Goal: Transaction & Acquisition: Book appointment/travel/reservation

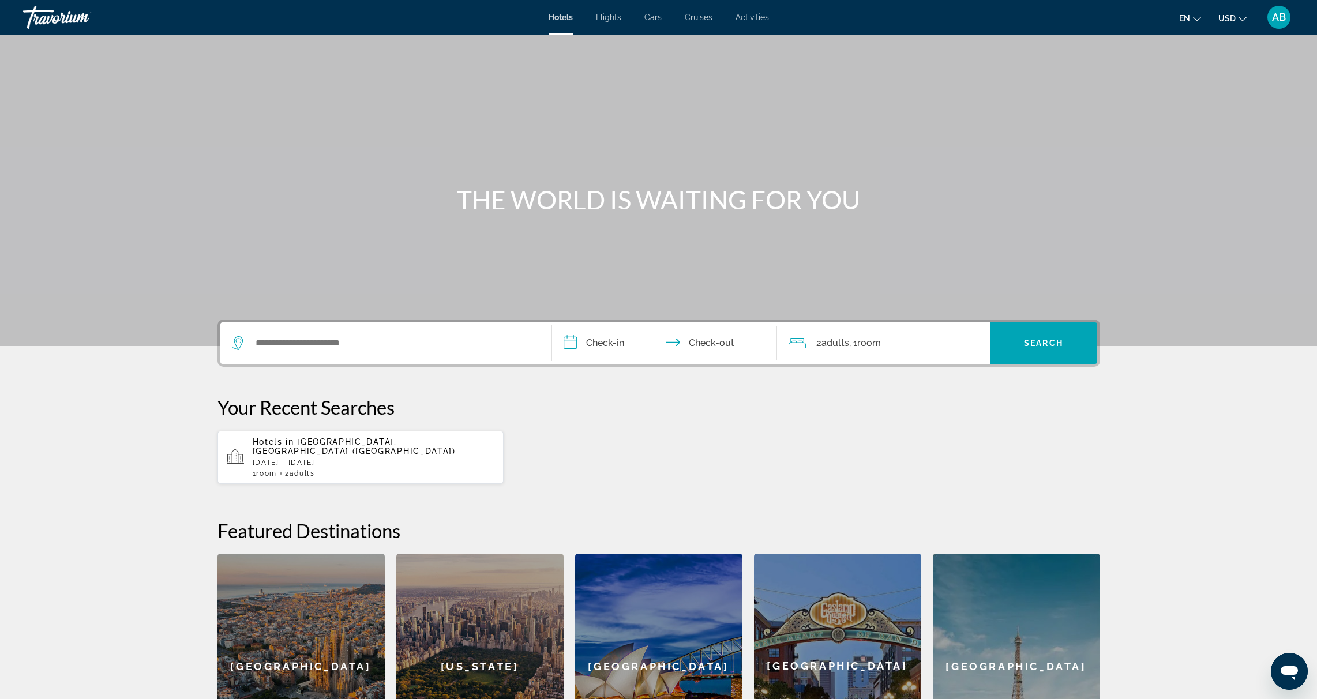
click at [755, 18] on span "Activities" at bounding box center [751, 17] width 33 height 9
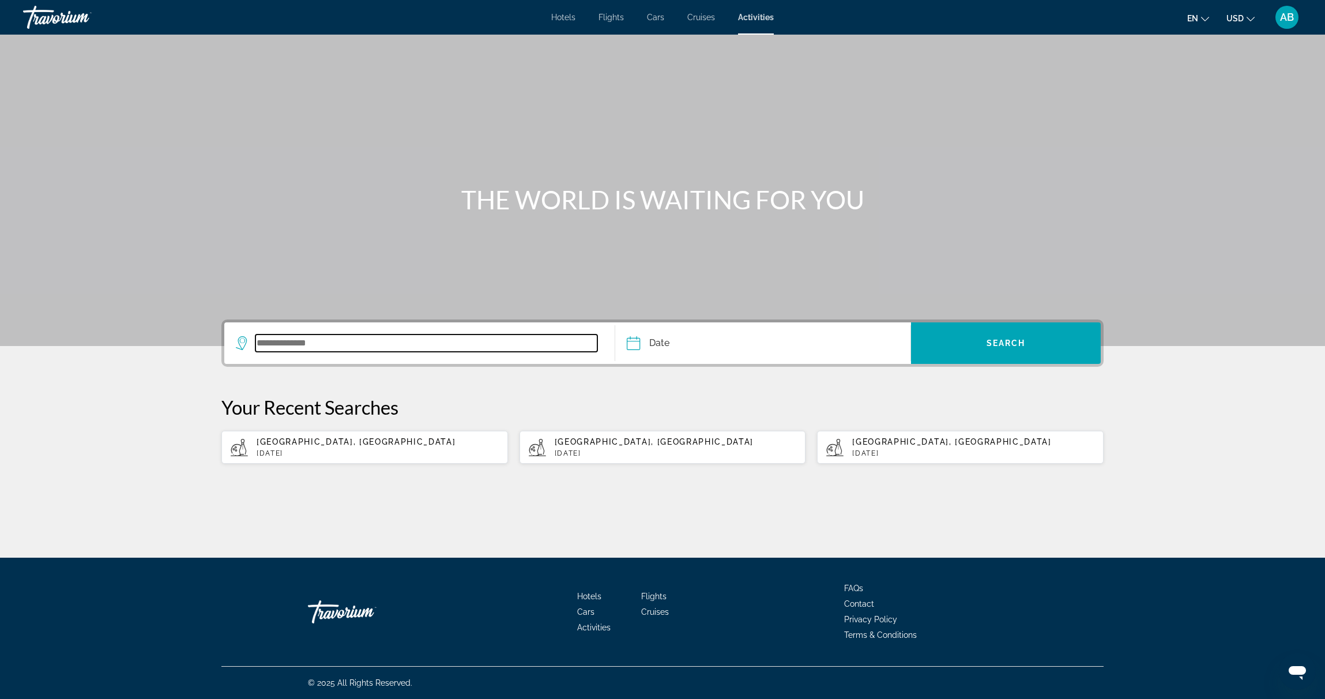
click at [348, 347] on input "Search widget" at bounding box center [426, 343] width 342 height 17
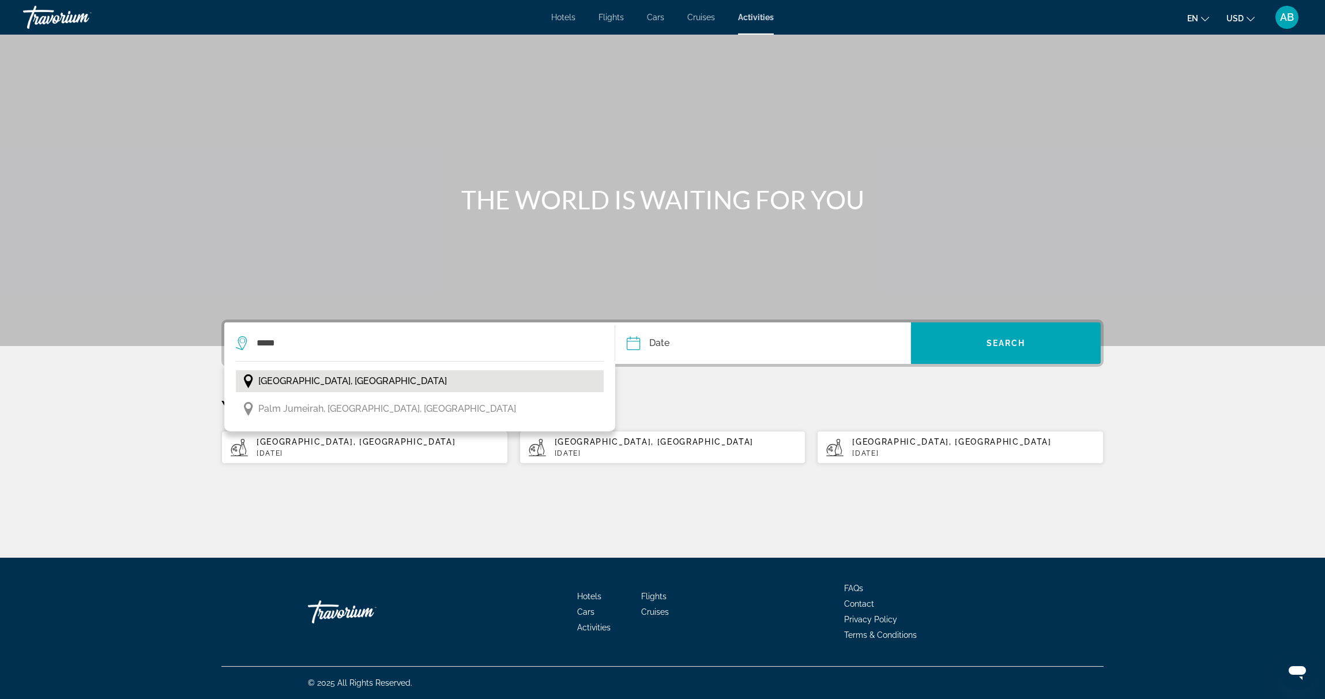
click at [362, 381] on span "[GEOGRAPHIC_DATA], [GEOGRAPHIC_DATA]" at bounding box center [352, 381] width 189 height 16
type input "**********"
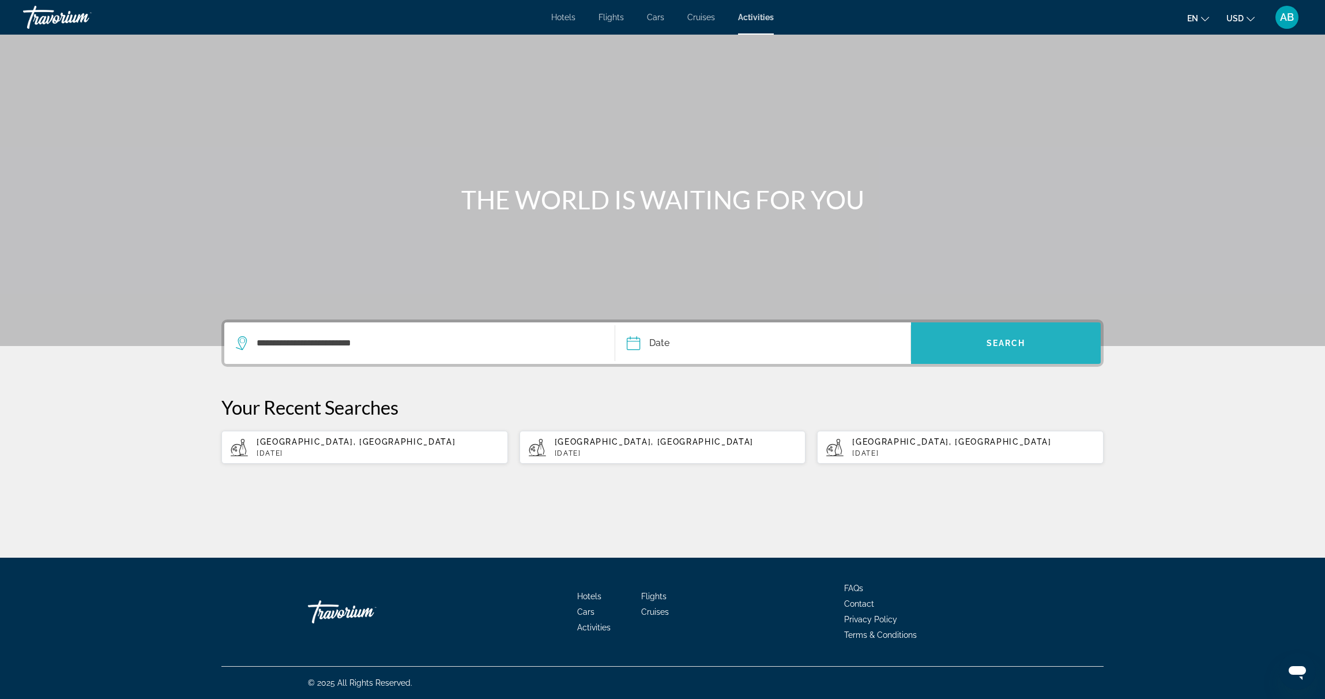
click at [1005, 345] on span "Search" at bounding box center [1006, 343] width 39 height 9
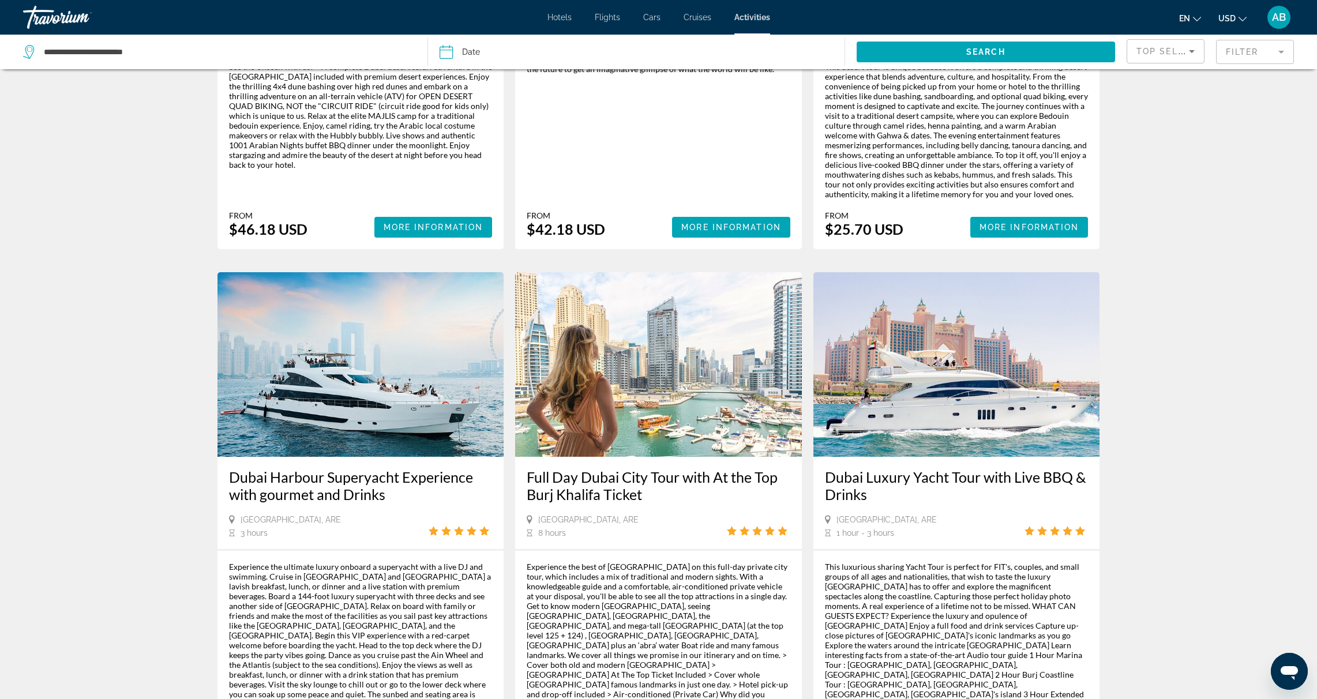
scroll to position [1325, 0]
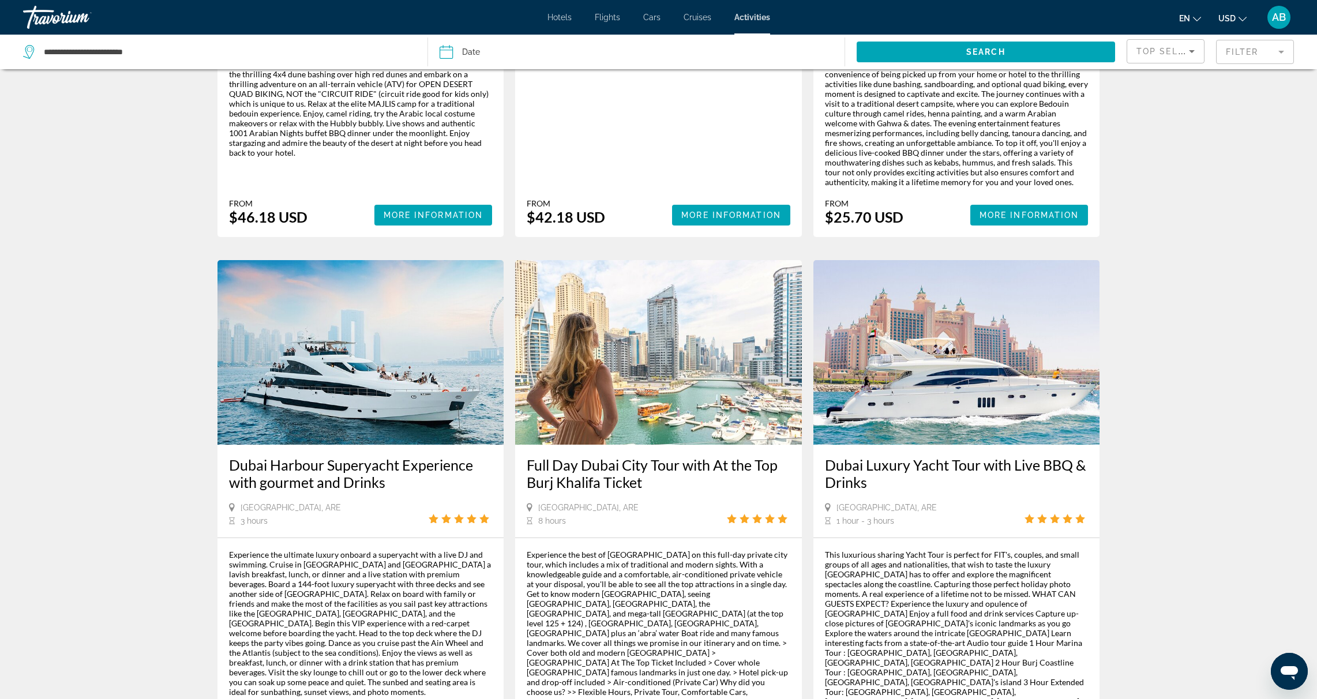
click at [1291, 670] on icon "Open messaging window" at bounding box center [1288, 673] width 17 height 14
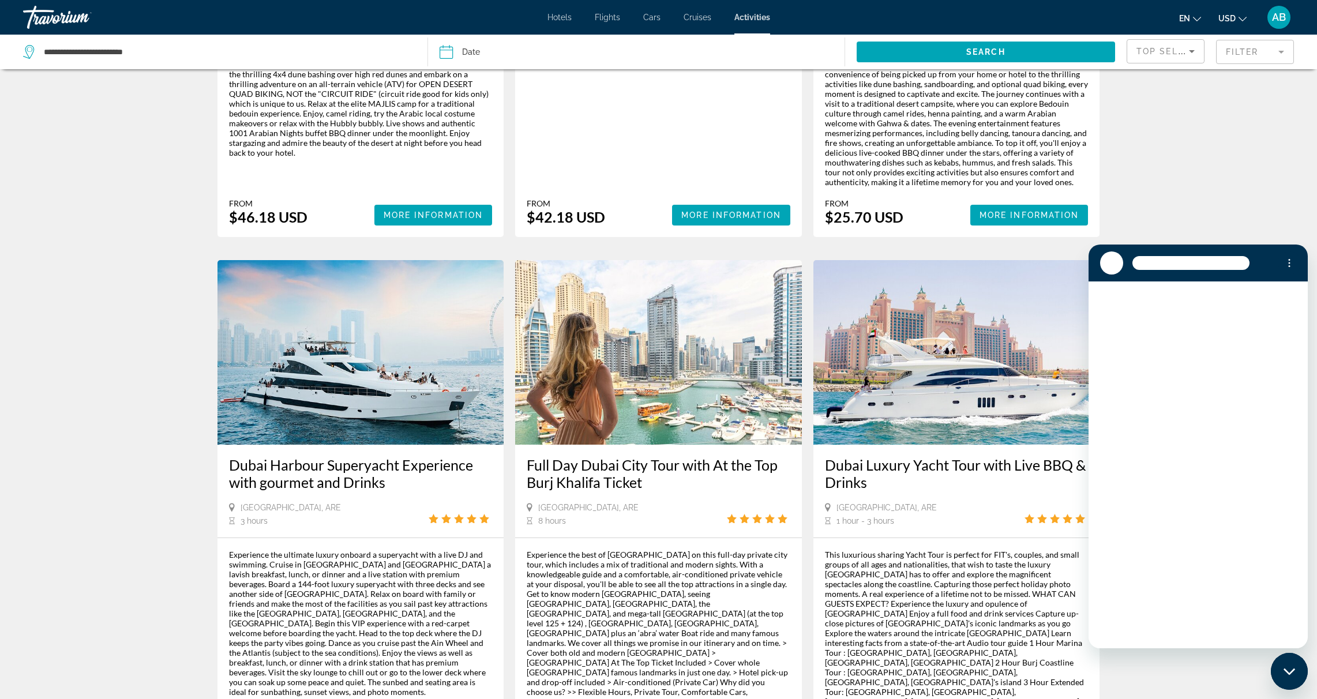
scroll to position [0, 0]
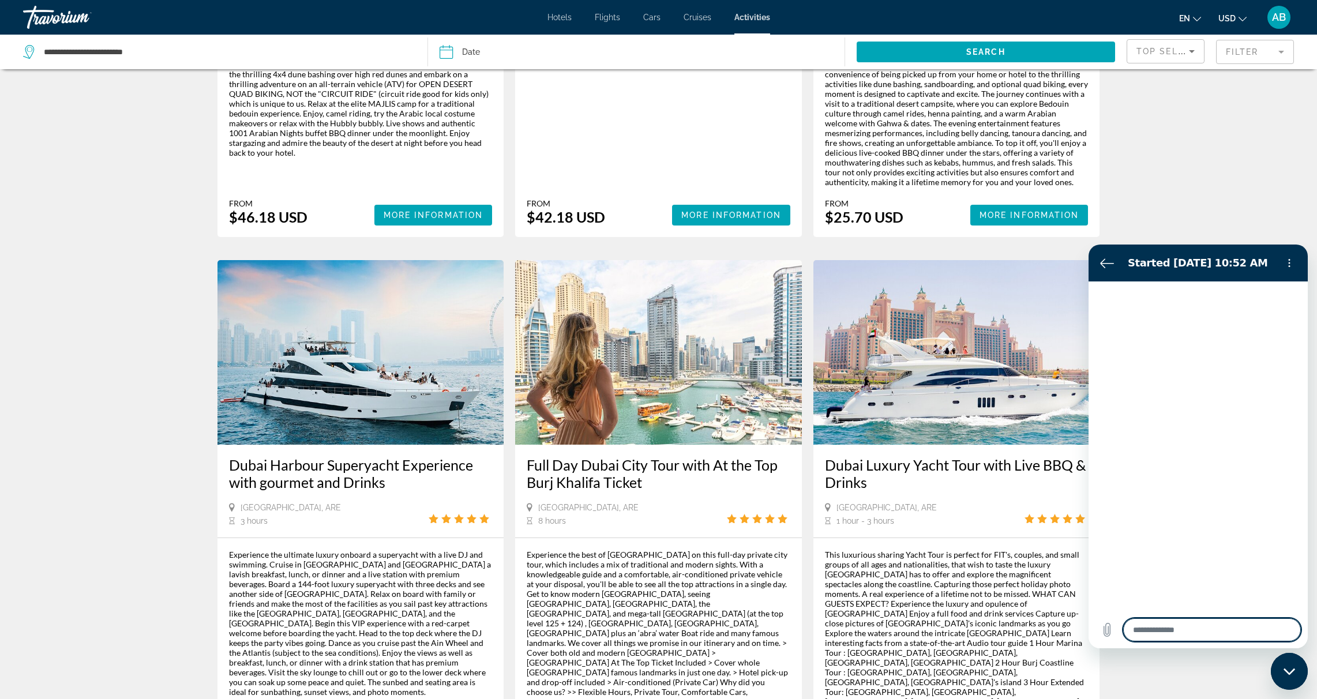
type textarea "*"
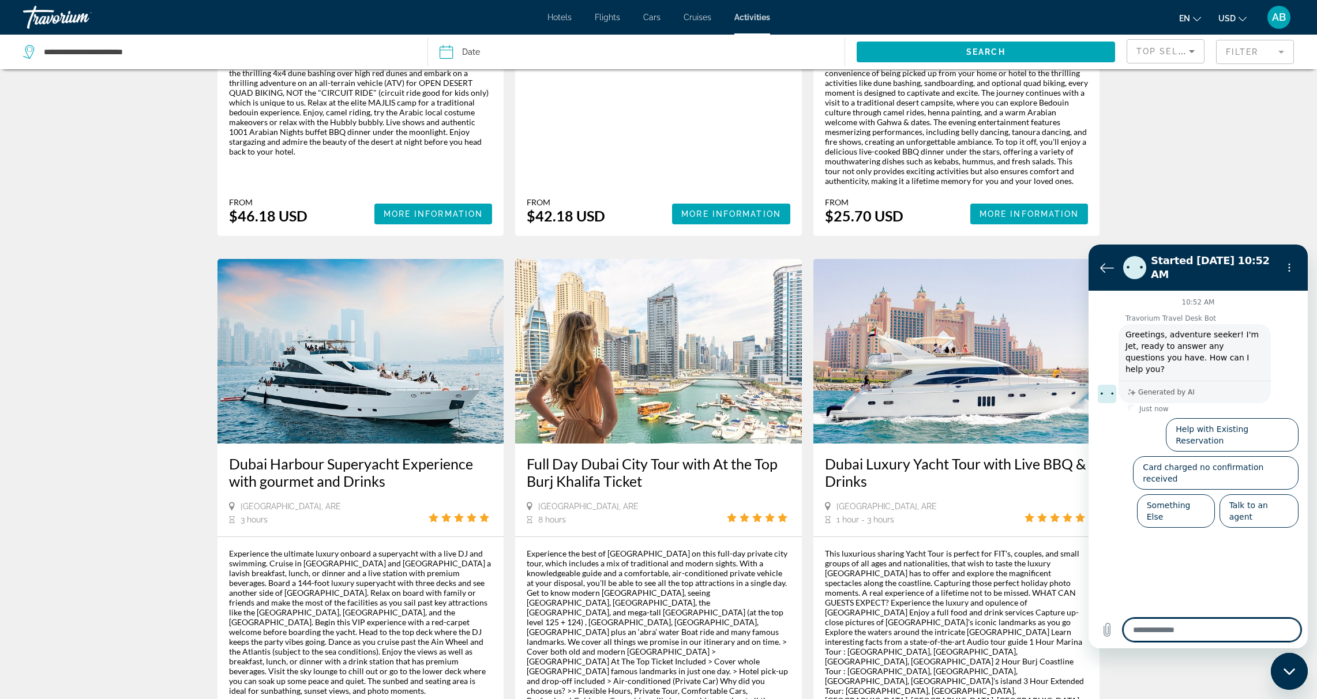
scroll to position [1374, 0]
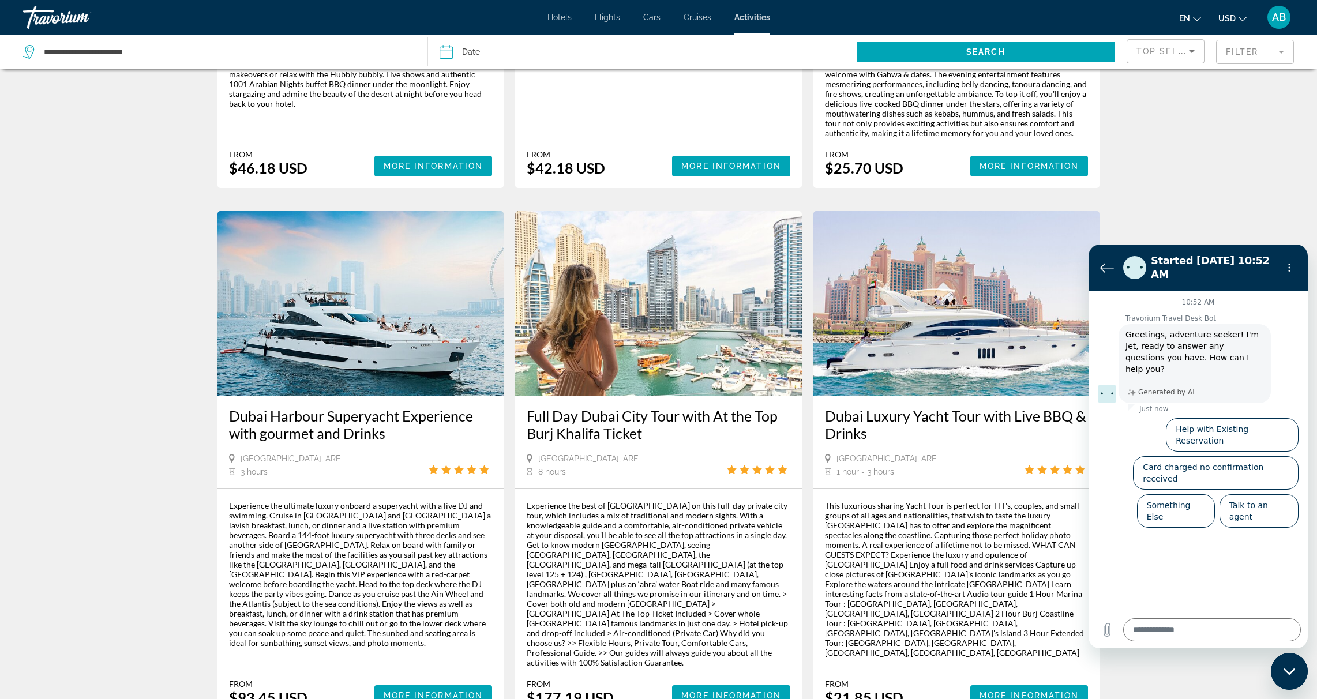
click at [1107, 265] on icon "Back to the conversation list" at bounding box center [1107, 268] width 14 height 14
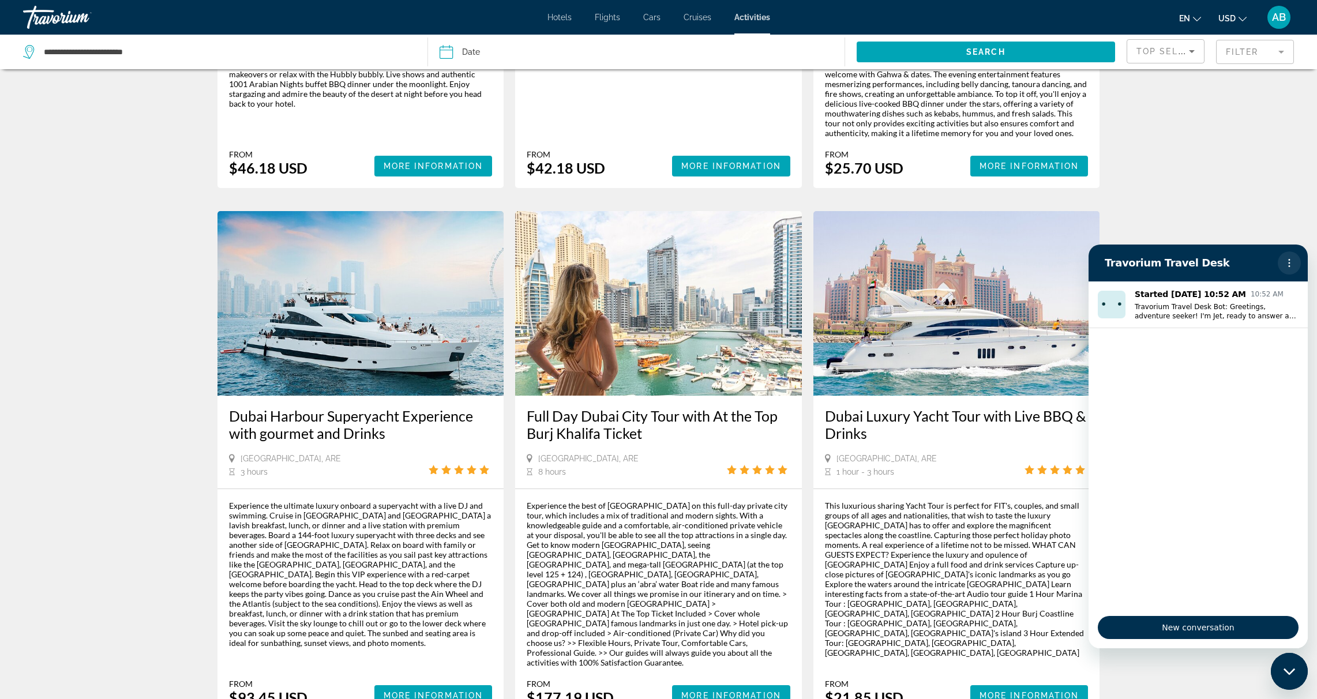
click at [1288, 262] on circle "Options menu" at bounding box center [1289, 263] width 2 height 2
click at [1293, 674] on icon "Close messaging window" at bounding box center [1289, 671] width 12 height 7
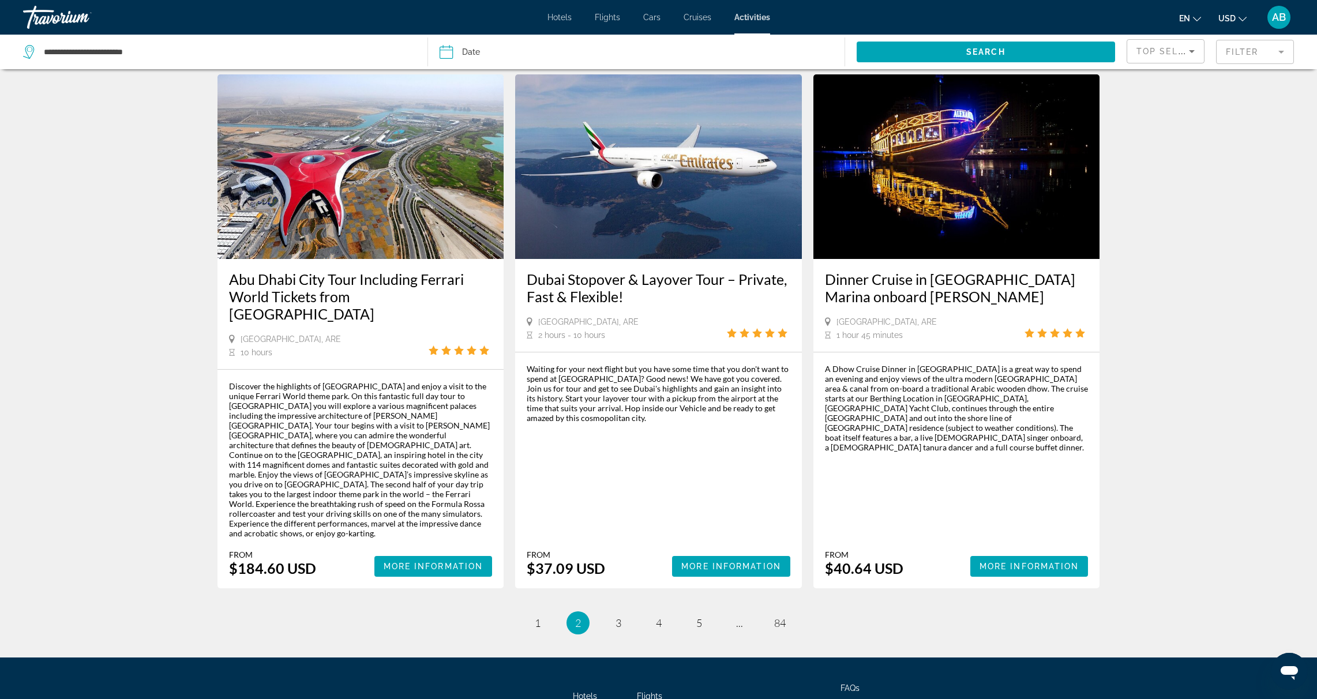
scroll to position [1471, 0]
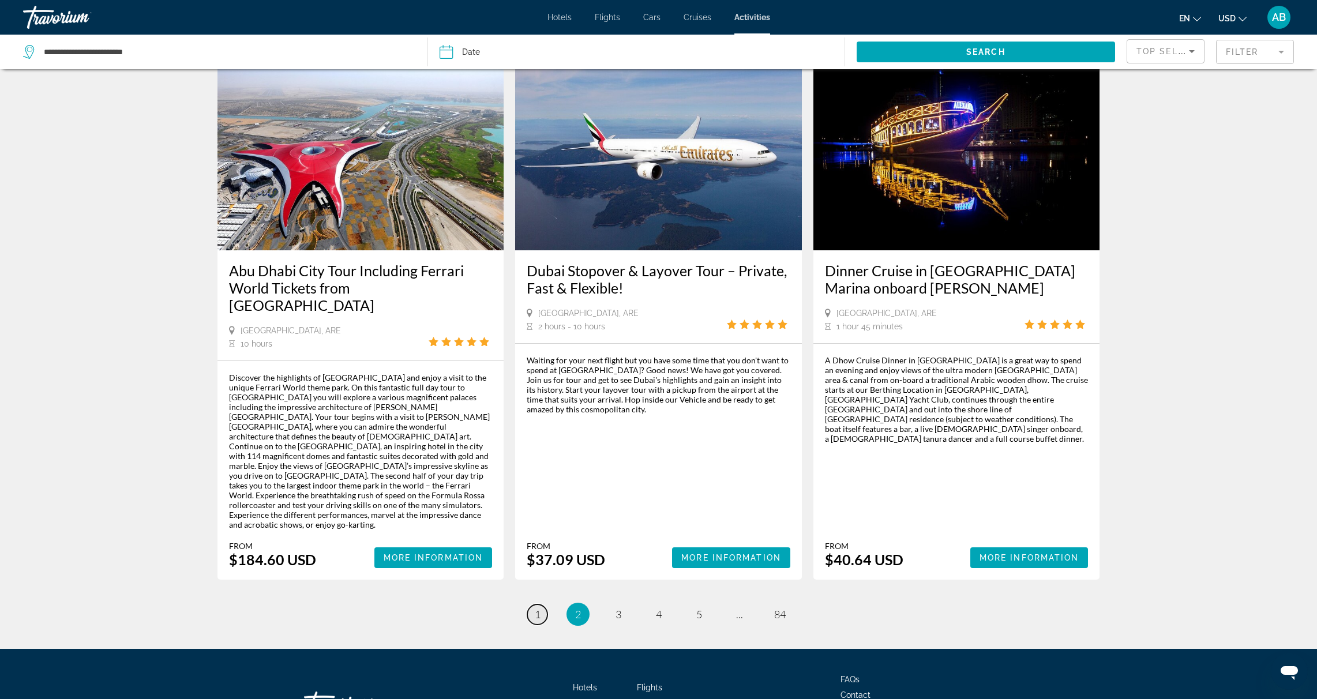
click at [535, 604] on link "page 1" at bounding box center [537, 614] width 20 height 20
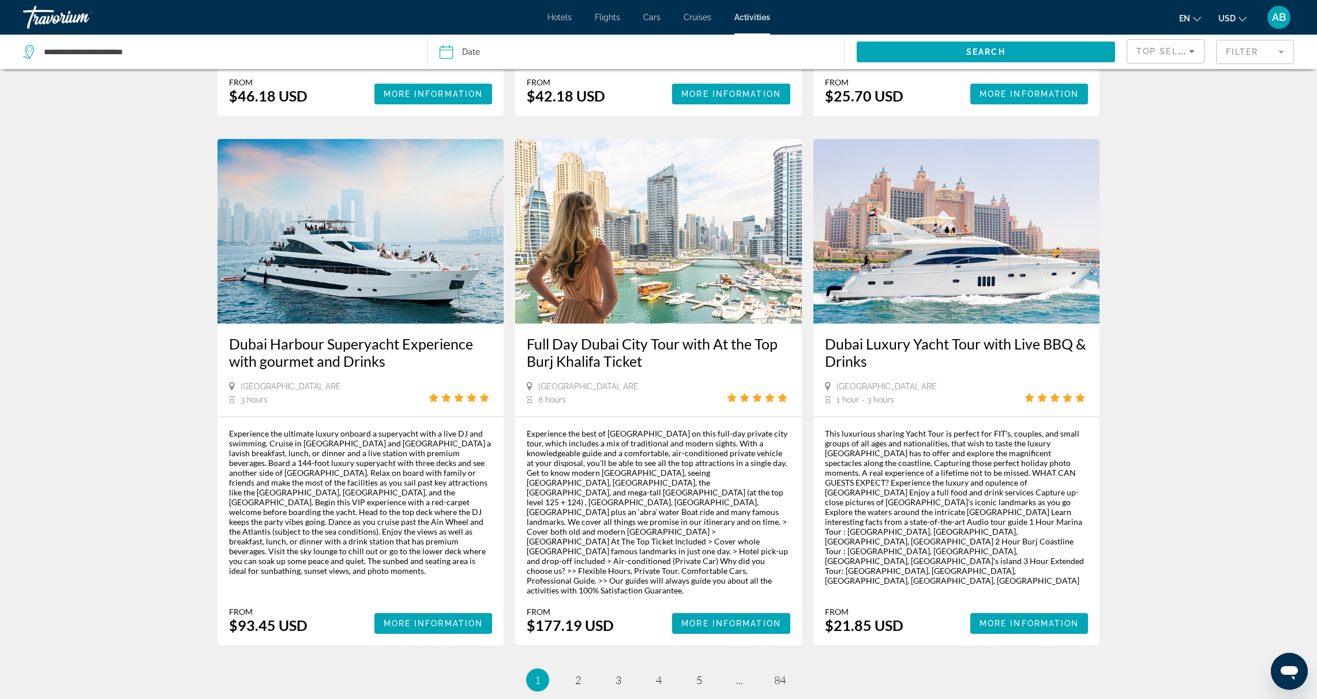
scroll to position [1495, 0]
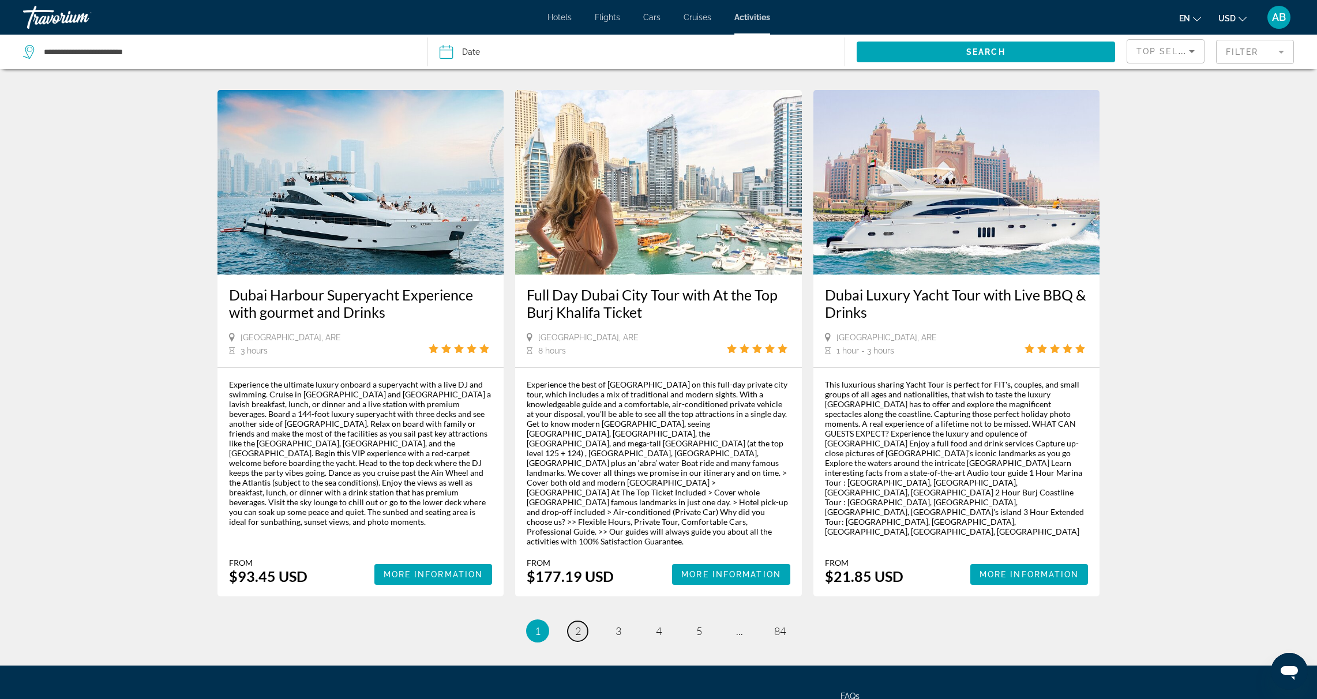
click at [583, 621] on link "page 2" at bounding box center [578, 631] width 20 height 20
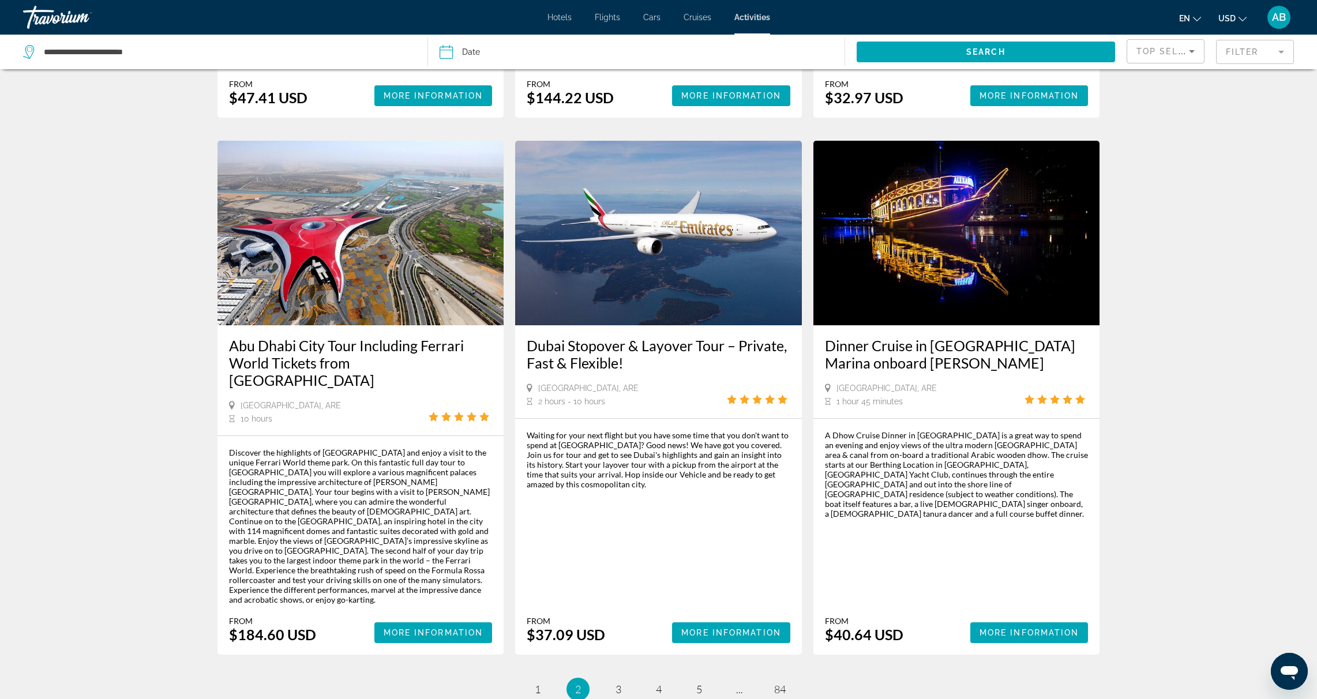
scroll to position [1403, 0]
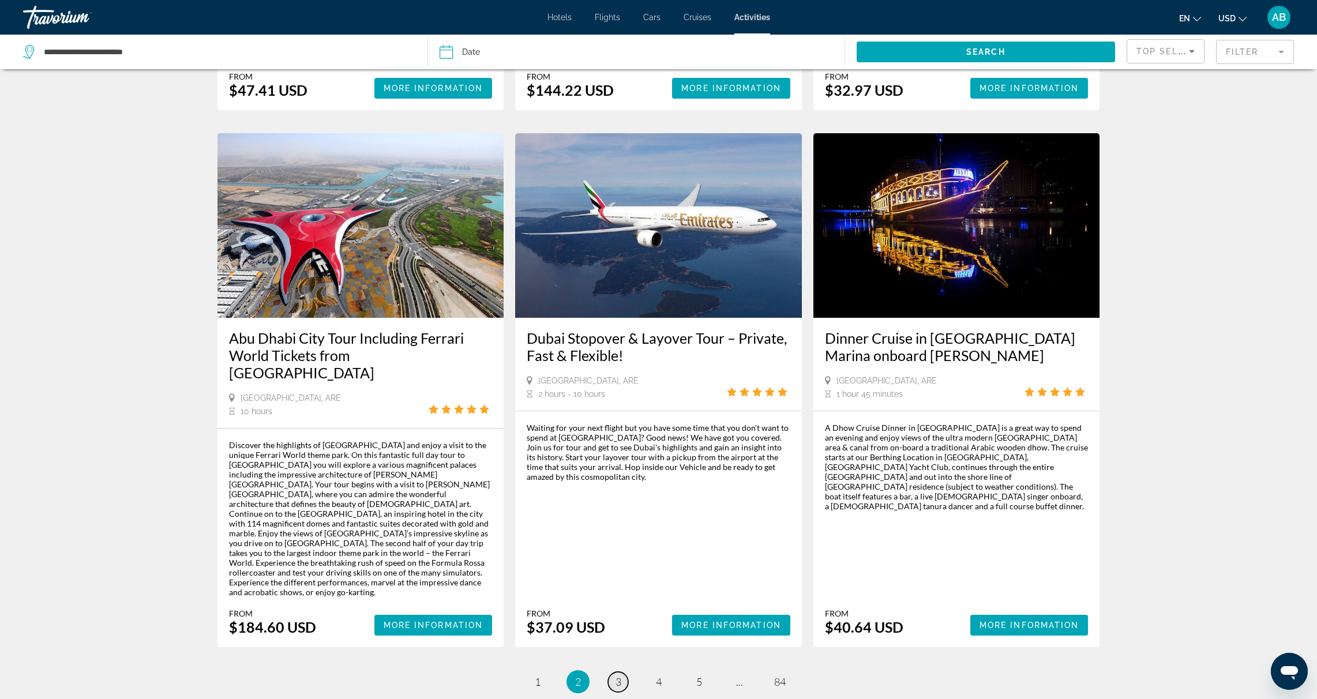
click at [619, 675] on span "3" at bounding box center [618, 681] width 6 height 13
